Goal: Transaction & Acquisition: Download file/media

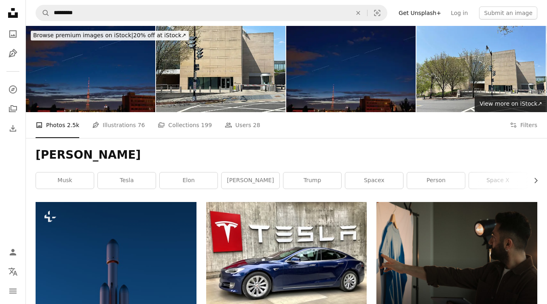
click at [9, 11] on button "An X shape" at bounding box center [8, 8] width 10 height 10
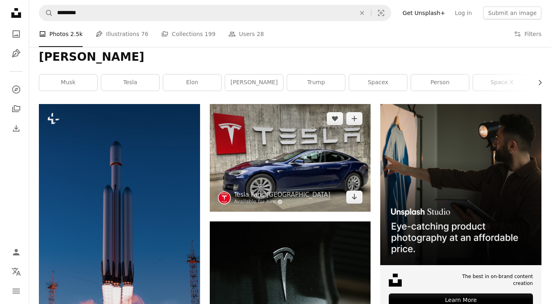
scroll to position [93, 0]
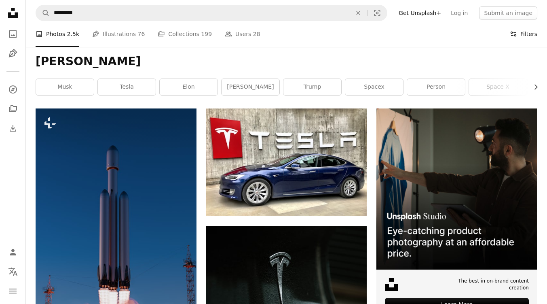
click at [526, 32] on button "Filters Filters" at bounding box center [524, 34] width 28 height 26
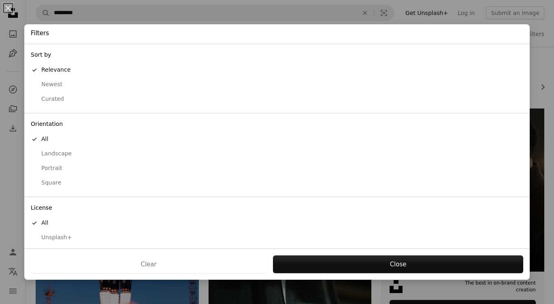
scroll to position [17, 0]
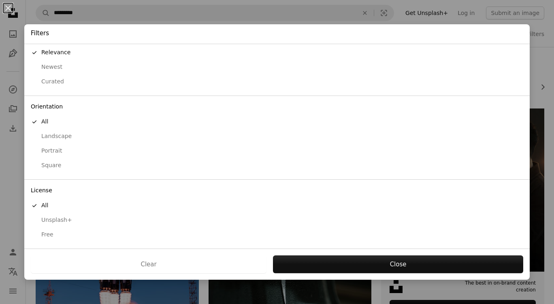
click at [69, 234] on div "Free" at bounding box center [277, 235] width 492 height 8
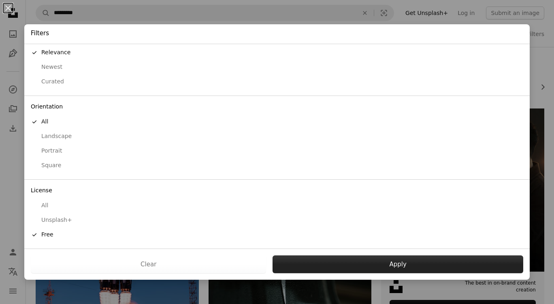
click at [337, 258] on button "Apply" at bounding box center [397, 264] width 250 height 18
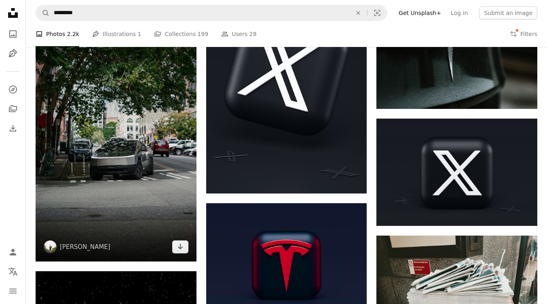
scroll to position [421, 0]
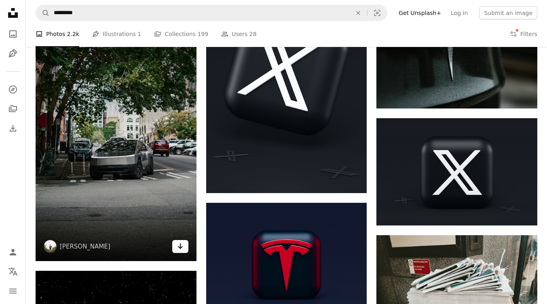
click at [180, 247] on icon "Download" at bounding box center [180, 246] width 5 height 6
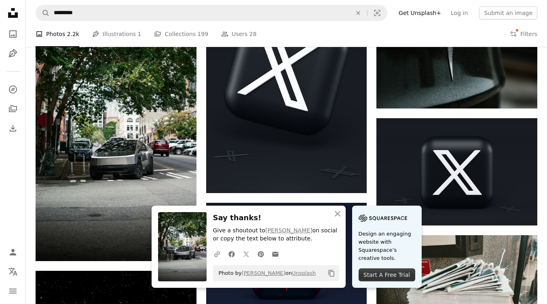
click at [387, 273] on div "Start A Free Trial" at bounding box center [387, 274] width 57 height 13
click at [338, 216] on icon "An X shape" at bounding box center [338, 214] width 10 height 10
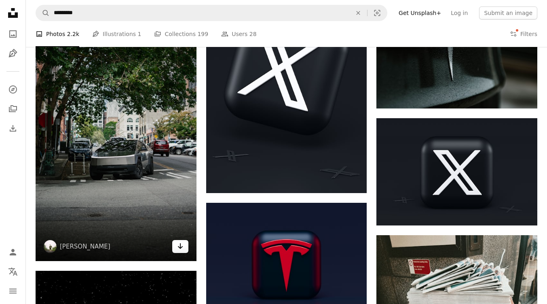
click at [181, 246] on icon "Arrow pointing down" at bounding box center [180, 246] width 6 height 10
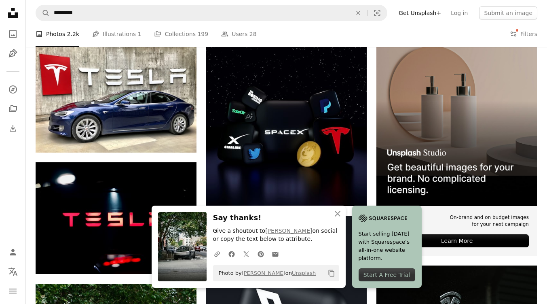
scroll to position [136, 0]
